Goal: Information Seeking & Learning: Learn about a topic

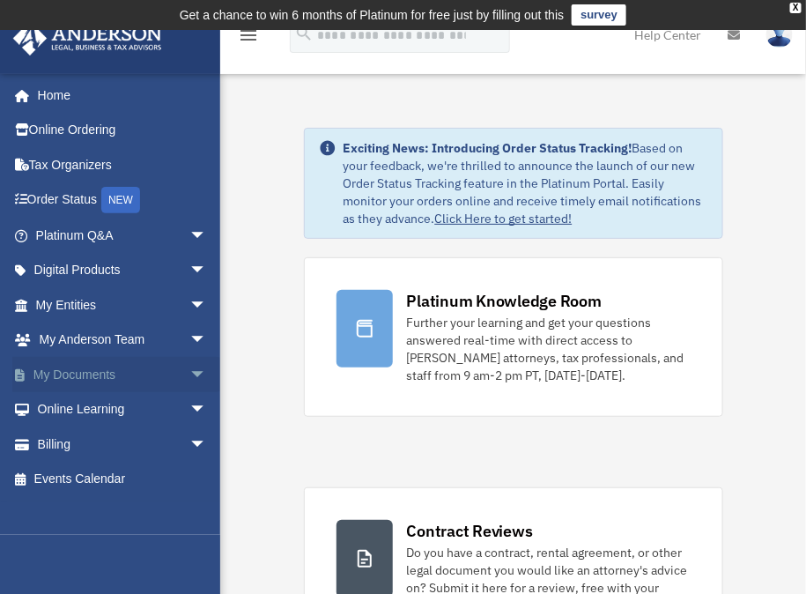
click at [189, 379] on span "arrow_drop_down" at bounding box center [206, 375] width 35 height 36
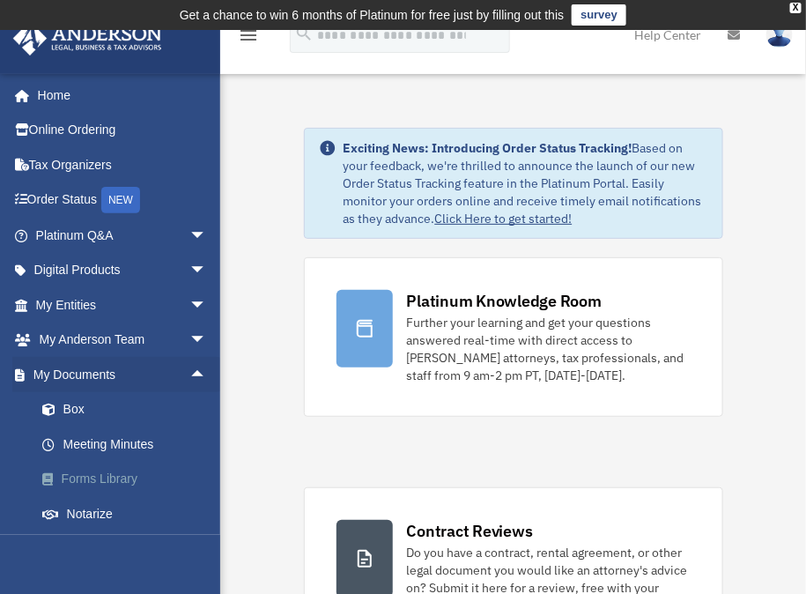
click at [115, 478] on link "Forms Library" at bounding box center [129, 479] width 209 height 35
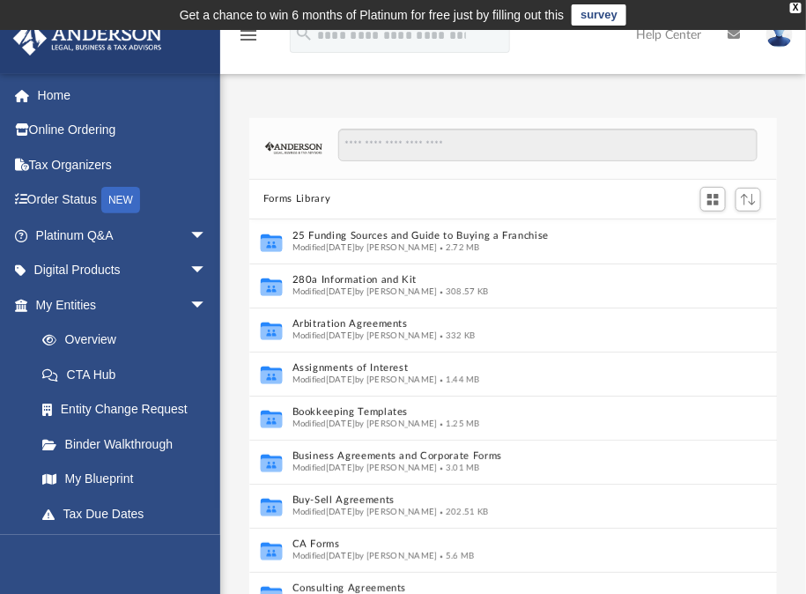
scroll to position [388, 514]
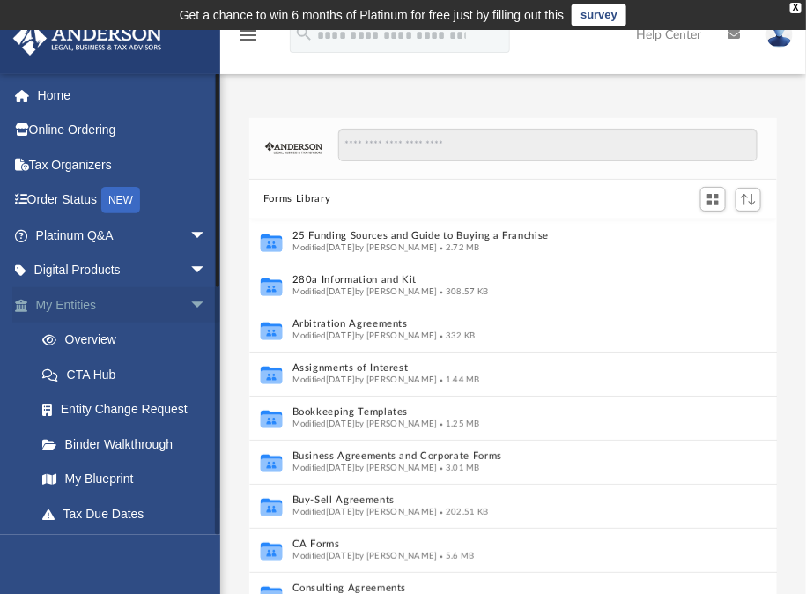
click at [189, 309] on span "arrow_drop_down" at bounding box center [206, 305] width 35 height 36
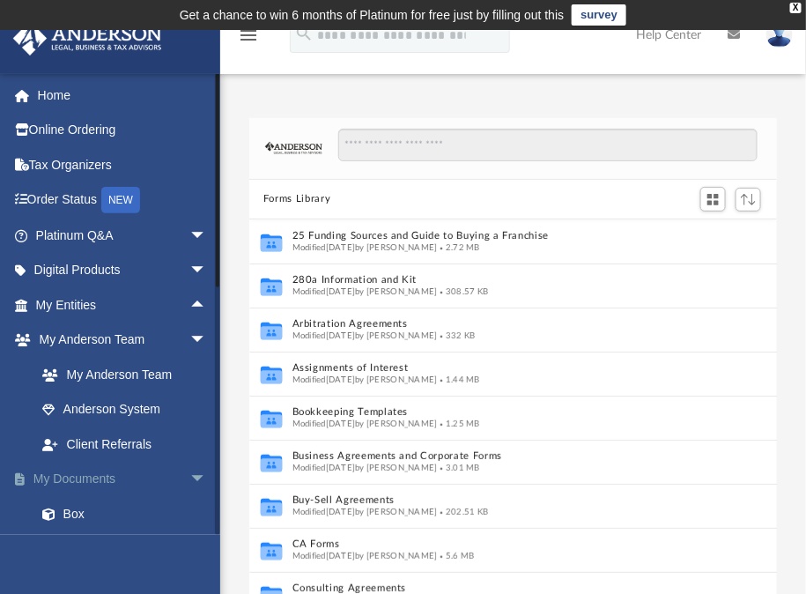
click at [77, 477] on link "My Documents arrow_drop_down" at bounding box center [122, 479] width 221 height 35
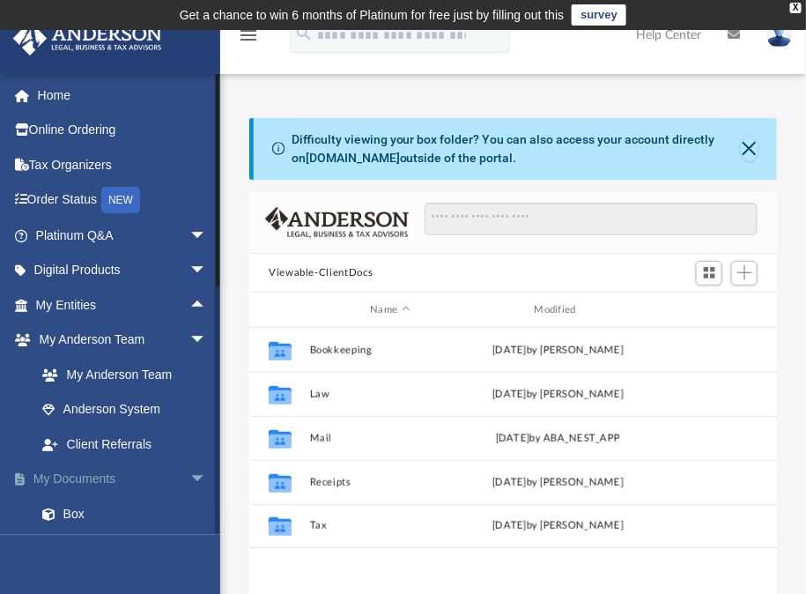
scroll to position [388, 514]
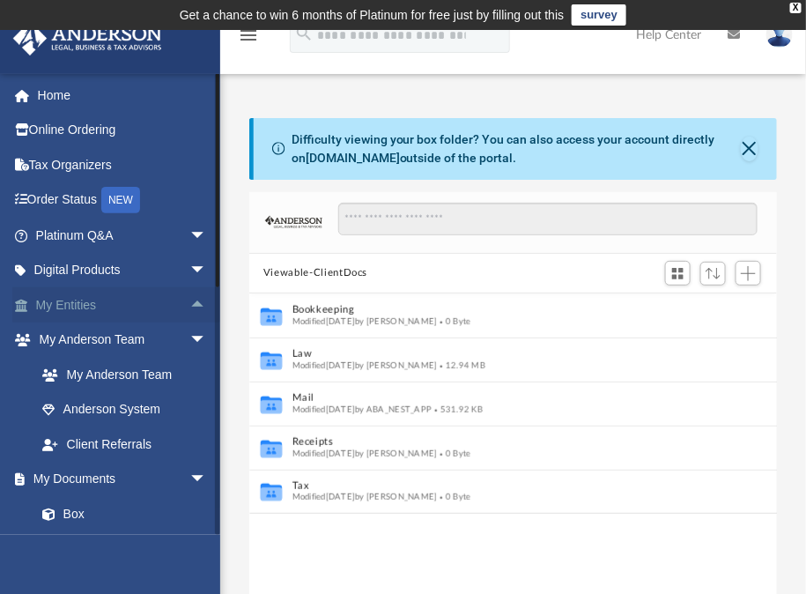
click at [65, 305] on link "My Entities arrow_drop_up" at bounding box center [122, 304] width 221 height 35
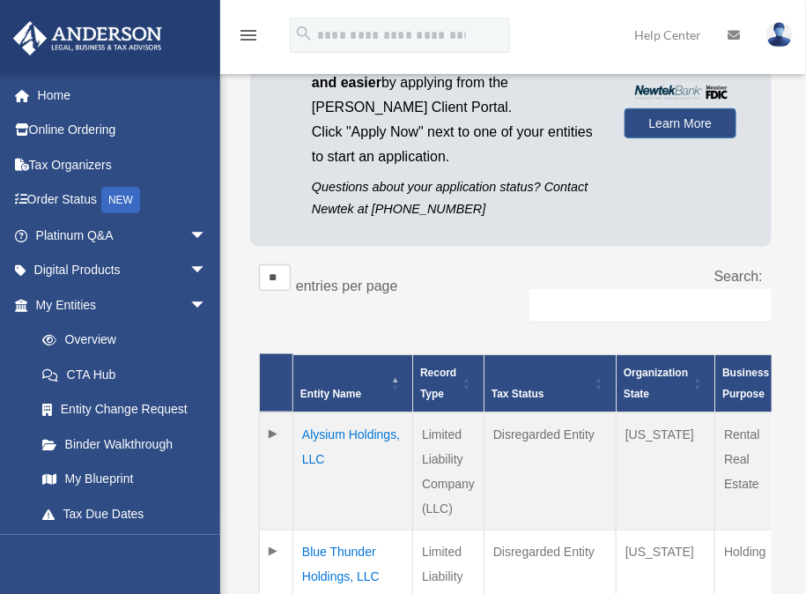
scroll to position [239, 0]
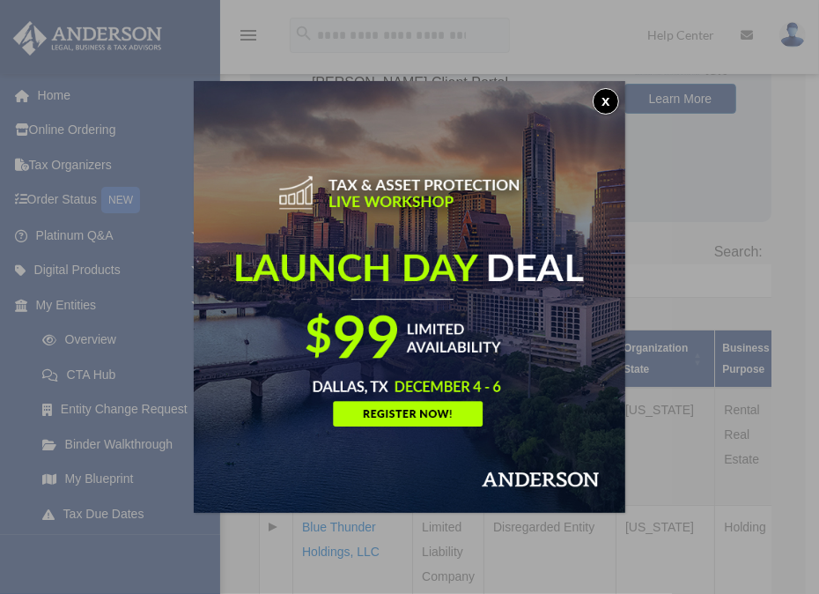
click at [600, 105] on button "x" at bounding box center [606, 101] width 26 height 26
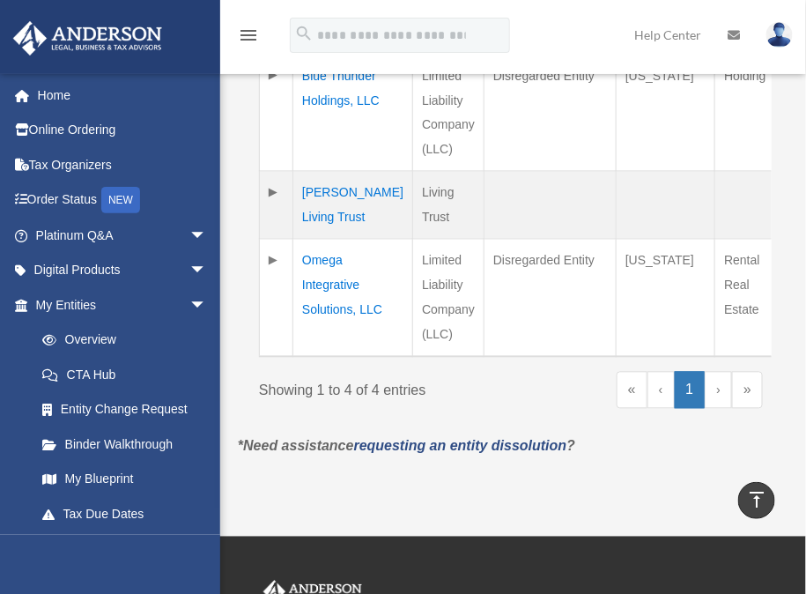
scroll to position [691, 0]
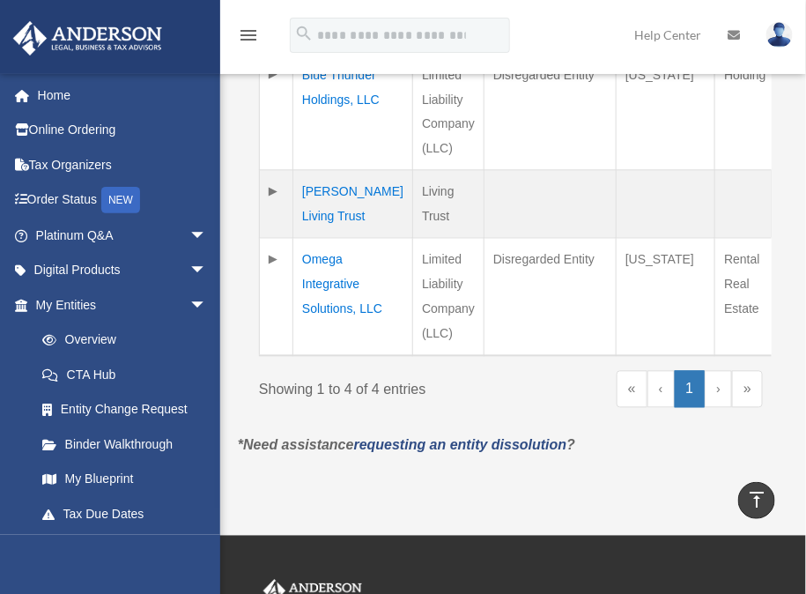
click at [322, 238] on td "Lisa Harper Living Trust" at bounding box center [353, 204] width 120 height 68
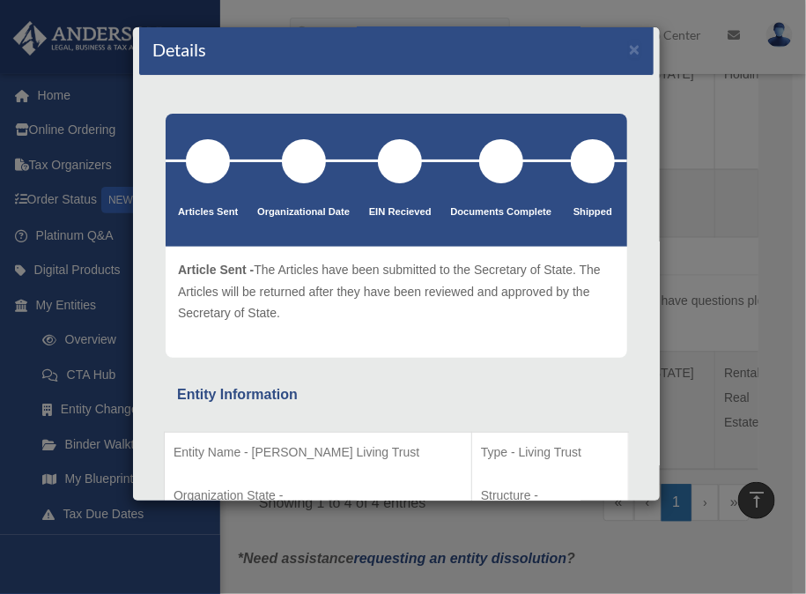
scroll to position [0, 0]
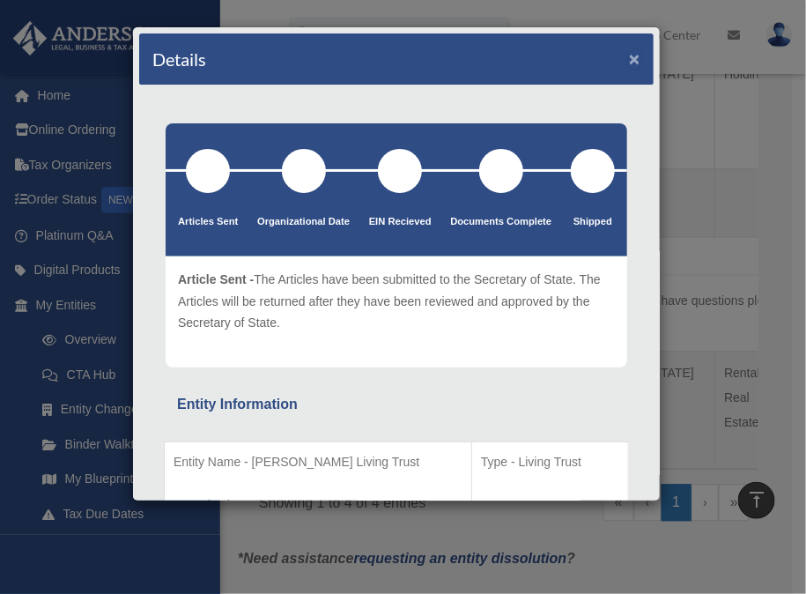
click at [629, 54] on button "×" at bounding box center [634, 58] width 11 height 19
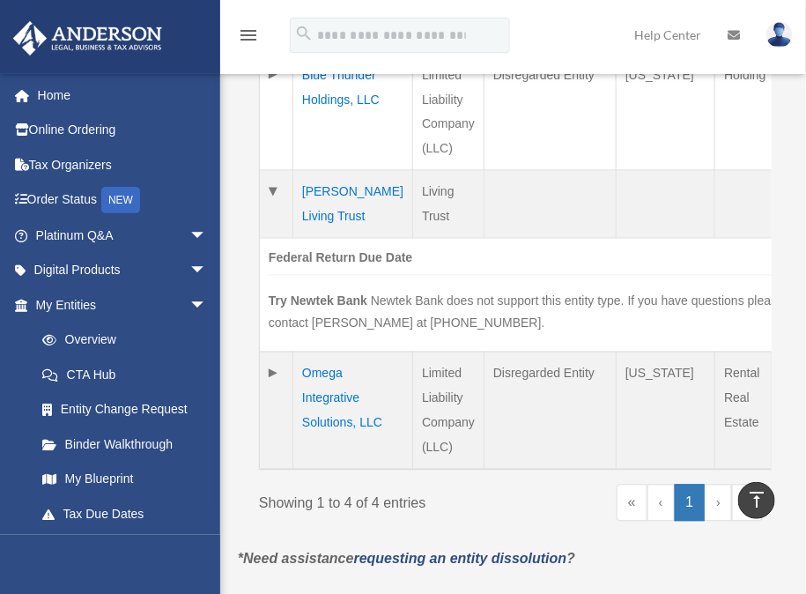
click at [322, 449] on td "Omega Integrative Solutions, LLC" at bounding box center [353, 411] width 120 height 118
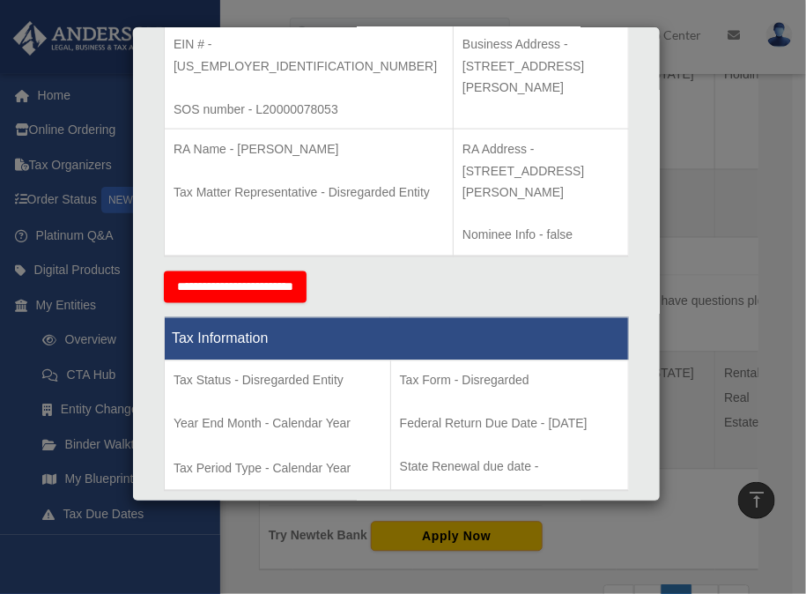
scroll to position [196, 0]
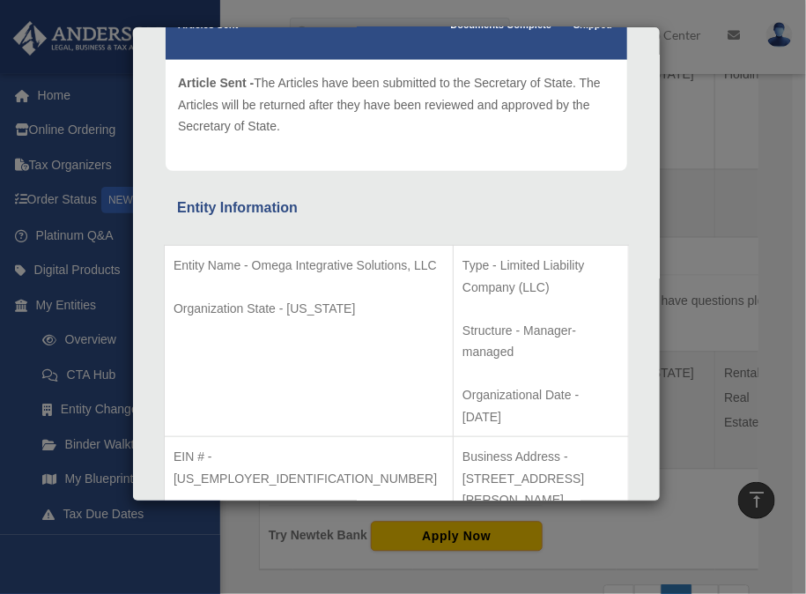
click at [79, 375] on div "Details × Articles Sent Organizational Date" at bounding box center [403, 297] width 806 height 594
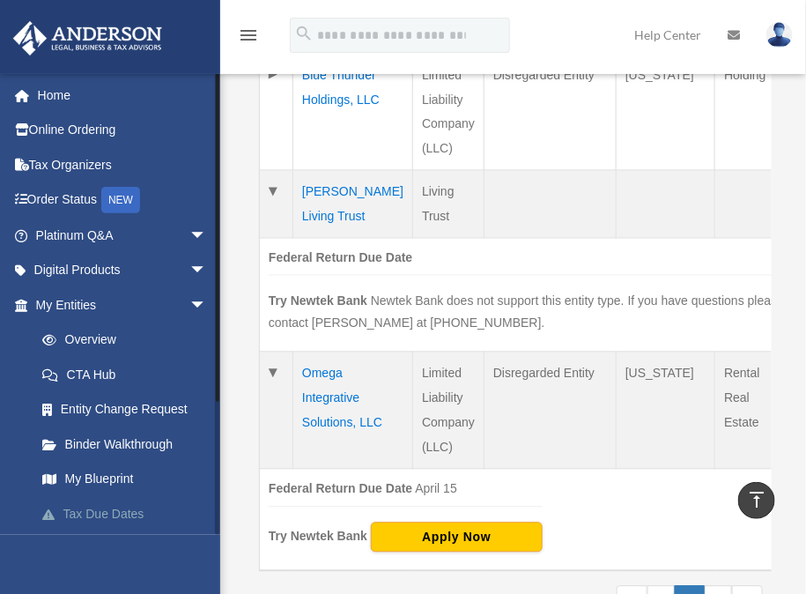
click at [130, 515] on link "Tax Due Dates" at bounding box center [129, 513] width 209 height 35
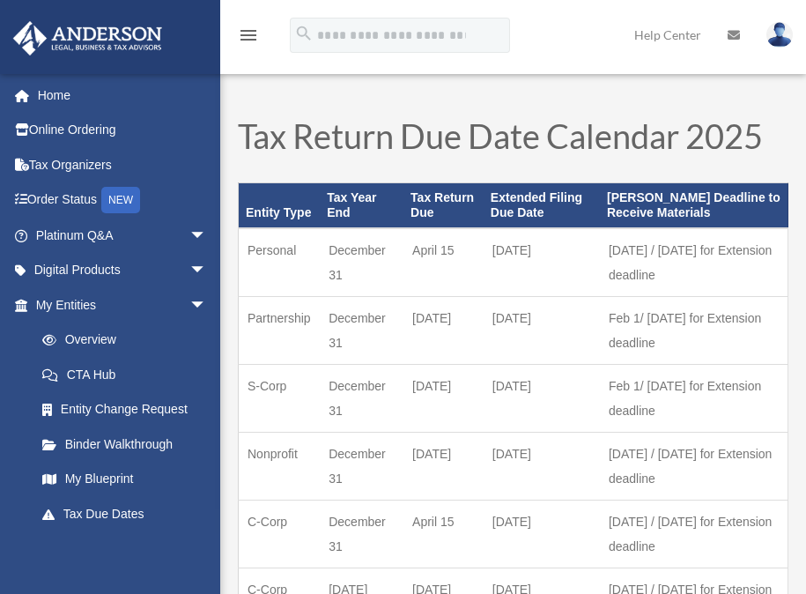
click at [127, 514] on link "Tax Due Dates" at bounding box center [125, 513] width 200 height 35
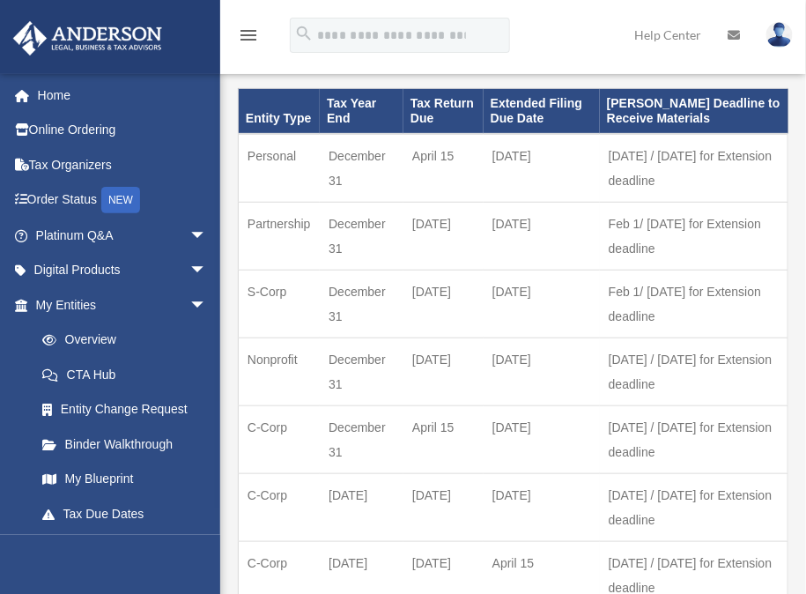
scroll to position [118, 0]
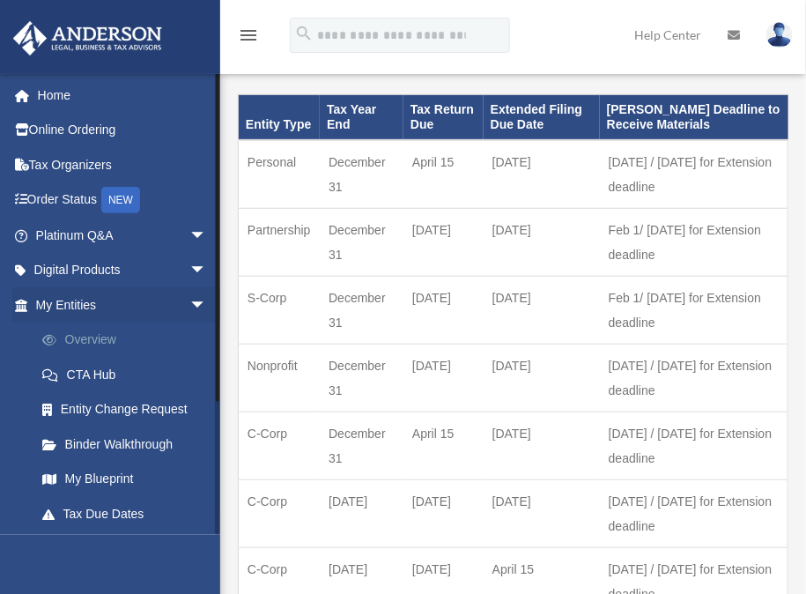
click at [84, 346] on link "Overview" at bounding box center [129, 339] width 209 height 35
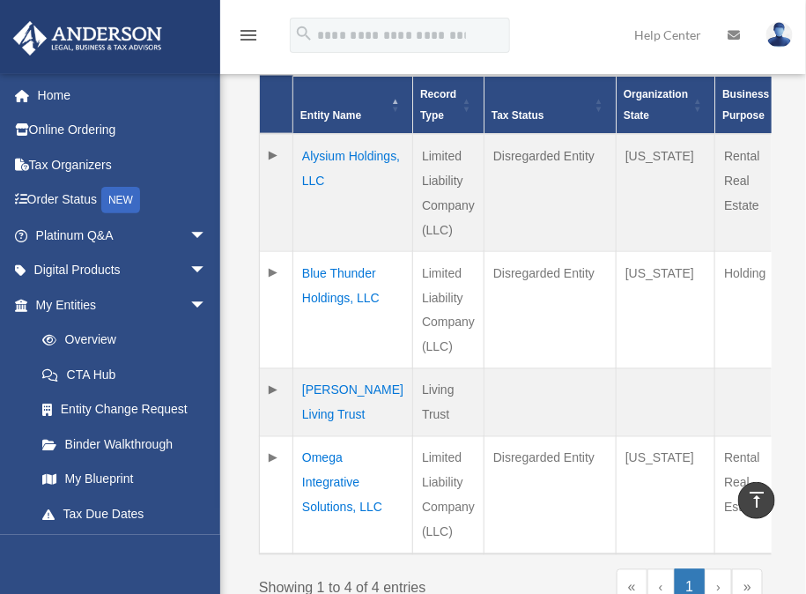
scroll to position [492, 0]
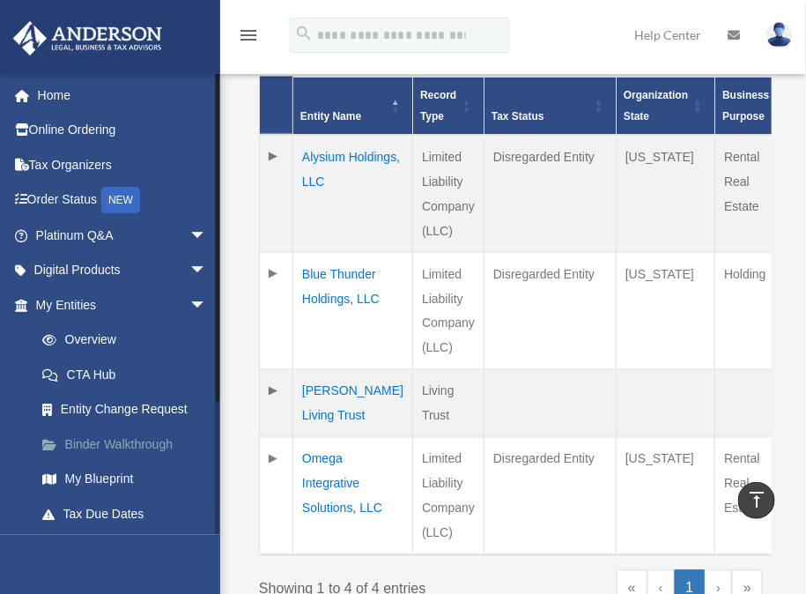
click at [113, 445] on link "Binder Walkthrough" at bounding box center [129, 443] width 209 height 35
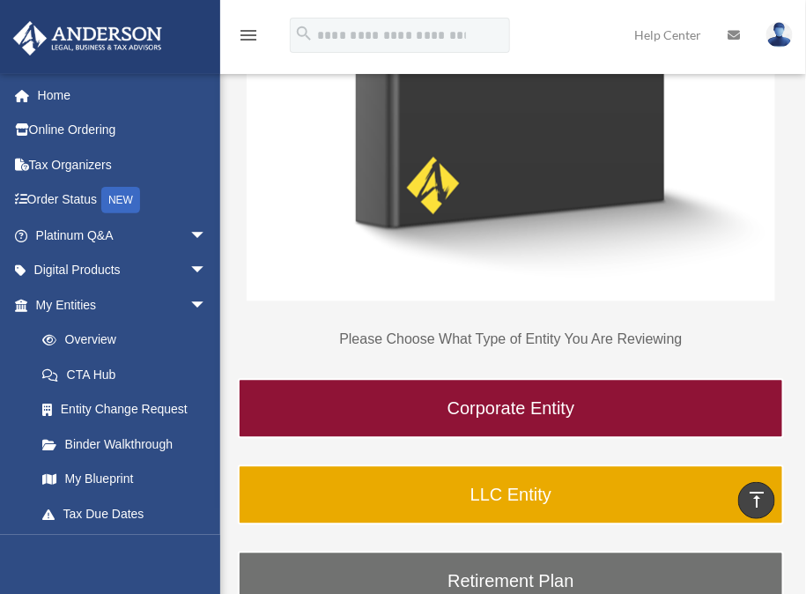
scroll to position [631, 0]
